Goal: Task Accomplishment & Management: Complete application form

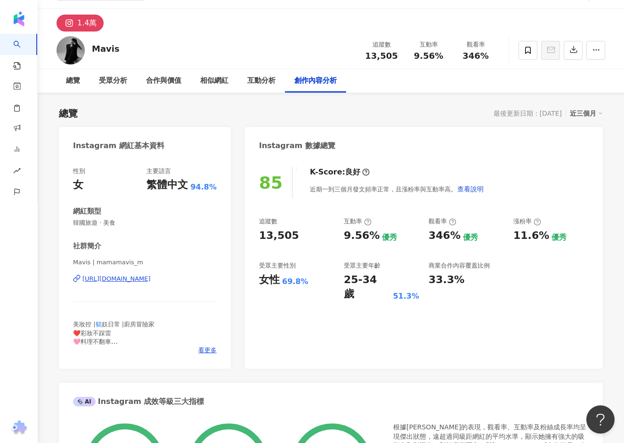
scroll to position [29, 0]
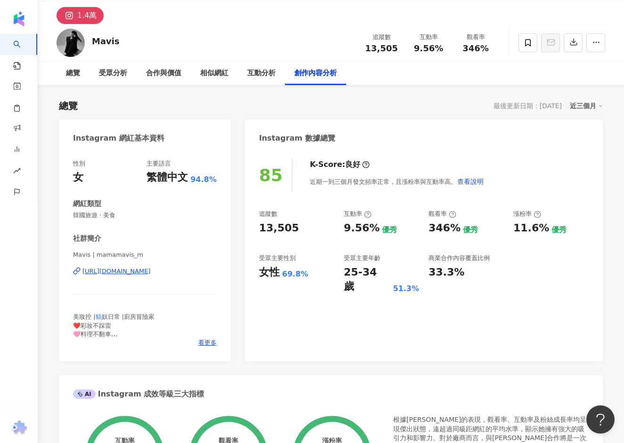
click at [151, 270] on div "[URL][DOMAIN_NAME]" at bounding box center [116, 271] width 68 height 8
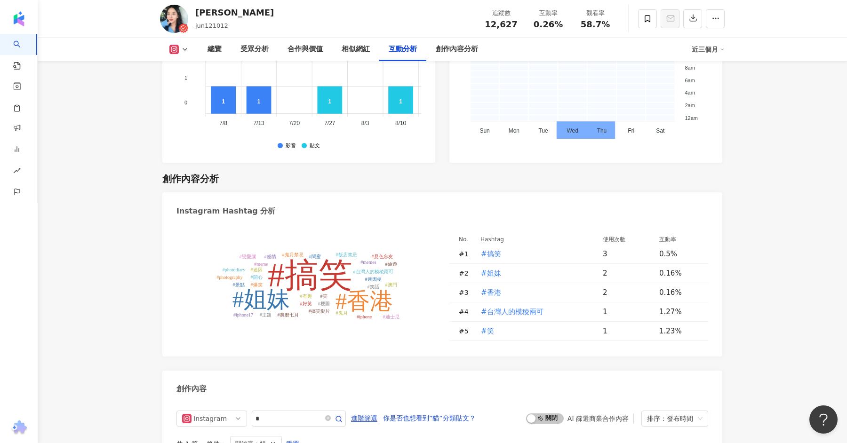
scroll to position [2935, 0]
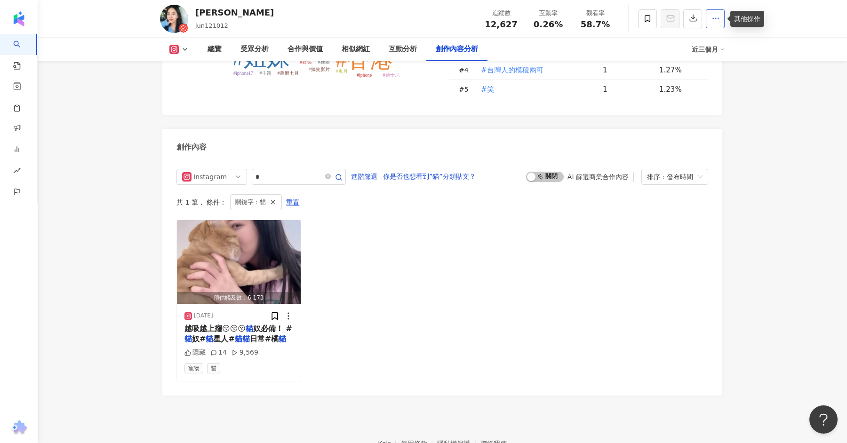
click at [720, 27] on button "button" at bounding box center [715, 18] width 19 height 19
click at [704, 41] on span "查看合作資訊" at bounding box center [691, 41] width 53 height 10
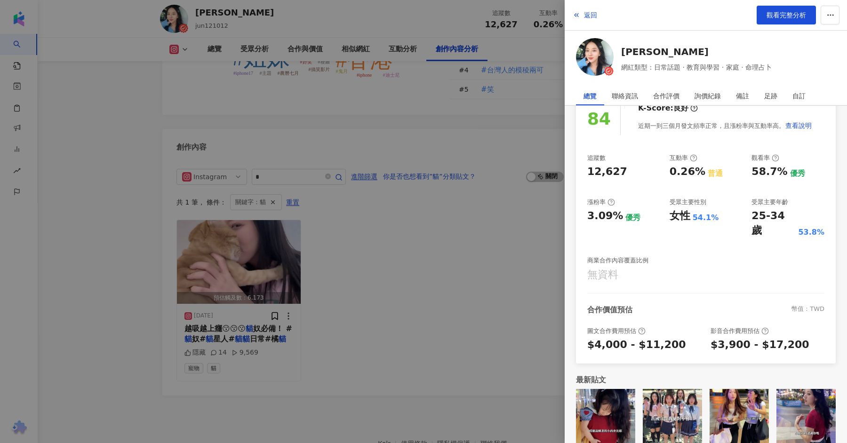
scroll to position [0, 0]
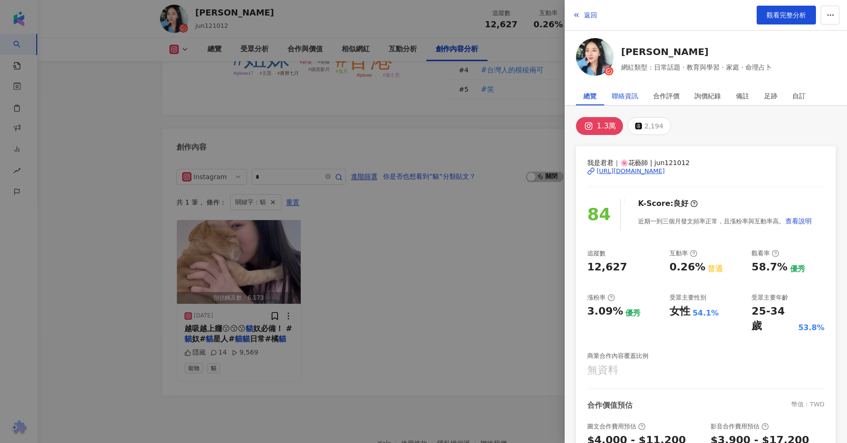
click at [627, 100] on div "聯絡資訊" at bounding box center [625, 96] width 26 height 19
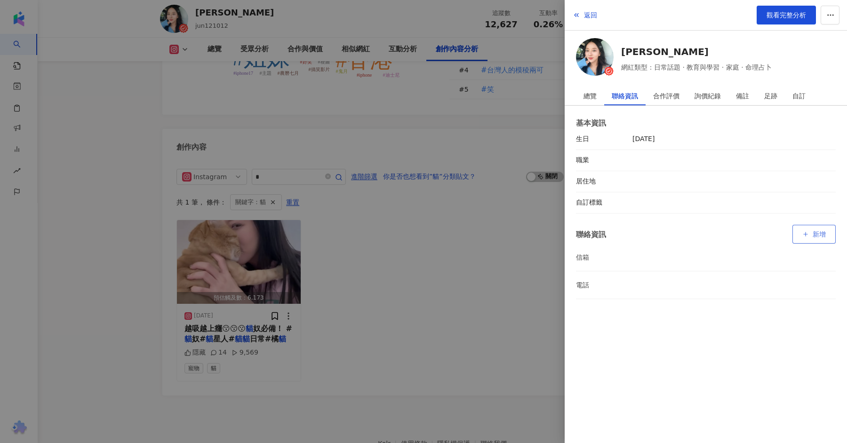
click at [817, 227] on button "新增" at bounding box center [814, 234] width 43 height 19
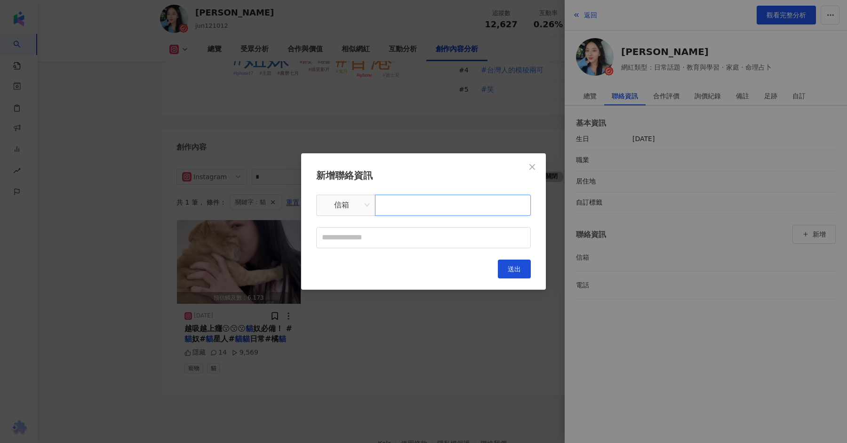
click at [448, 211] on input "text" at bounding box center [453, 205] width 156 height 21
paste input "**********"
type input "**********"
click at [419, 233] on input "text" at bounding box center [423, 237] width 215 height 21
type input "*"
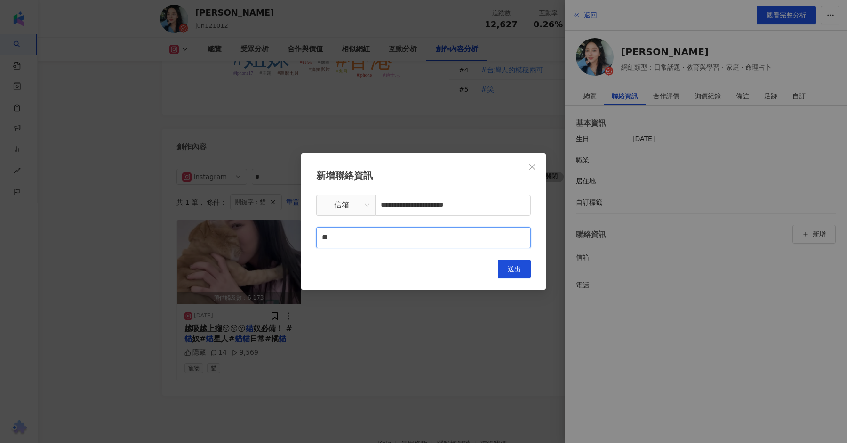
type input "*"
type input "****"
click at [516, 270] on span "送出" at bounding box center [514, 270] width 13 height 8
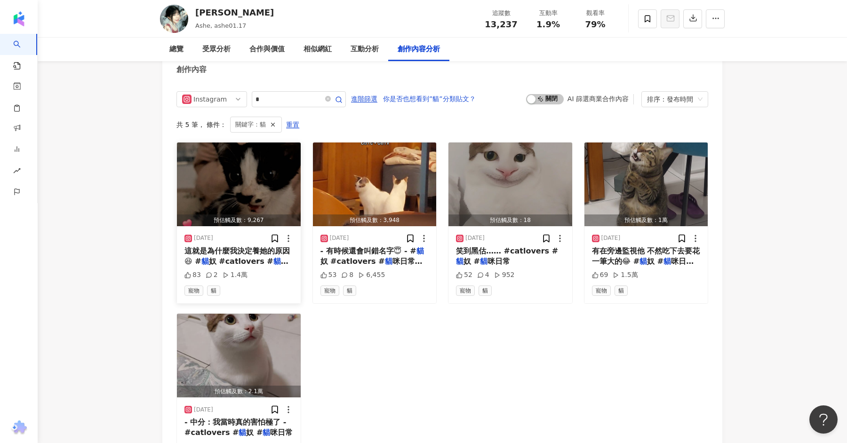
click at [260, 296] on div "寵物 貓" at bounding box center [239, 291] width 109 height 10
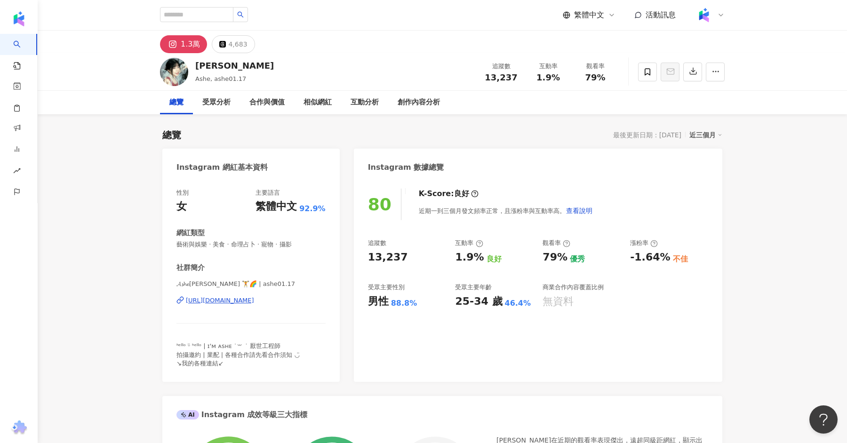
click at [245, 297] on div "https://www.instagram.com/ashe01.17/" at bounding box center [220, 301] width 68 height 8
